Goal: Transaction & Acquisition: Purchase product/service

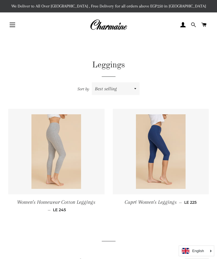
click at [193, 25] on span at bounding box center [193, 25] width 5 height 8
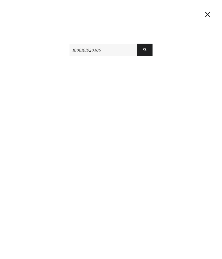
click at [121, 49] on input "1000101020406" at bounding box center [103, 50] width 68 height 12
type input "1000101020406"
click at [137, 44] on button "Search" at bounding box center [144, 50] width 15 height 12
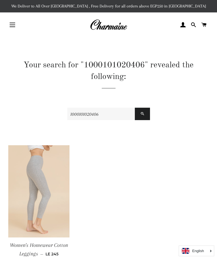
click at [27, 191] on img at bounding box center [38, 191] width 61 height 92
